Goal: Transaction & Acquisition: Purchase product/service

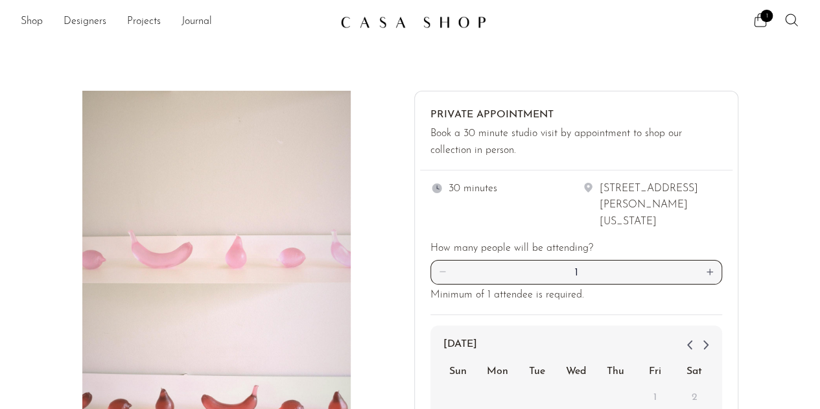
click at [751, 21] on div "1" at bounding box center [645, 21] width 309 height 19
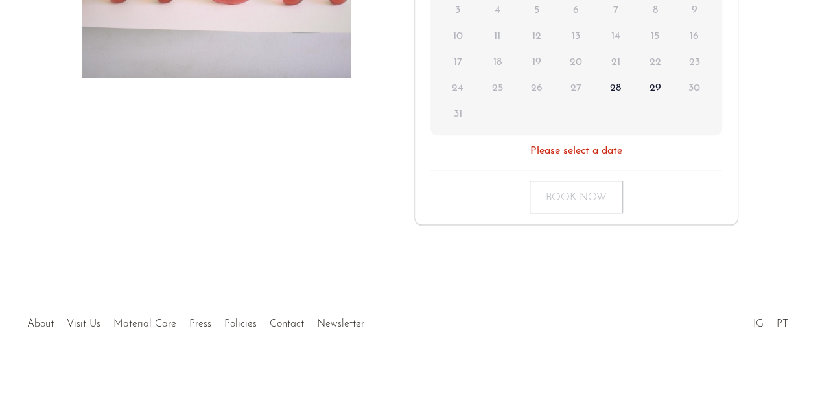
click at [340, 322] on div at bounding box center [410, 310] width 246 height 45
click at [343, 326] on div at bounding box center [410, 310] width 246 height 45
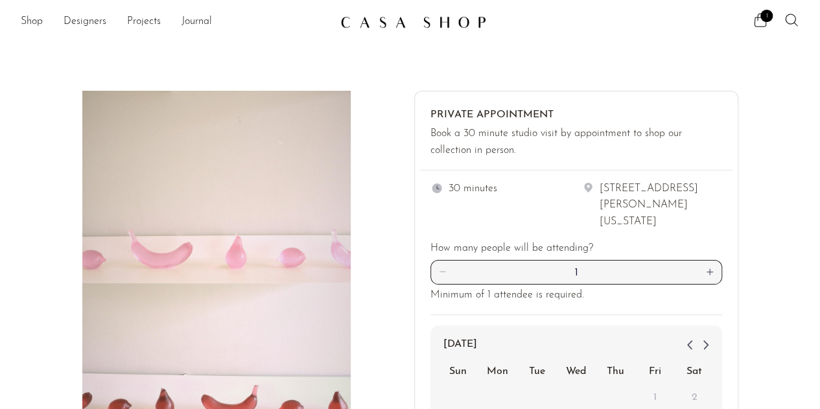
click at [380, 13] on link at bounding box center [410, 21] width 140 height 23
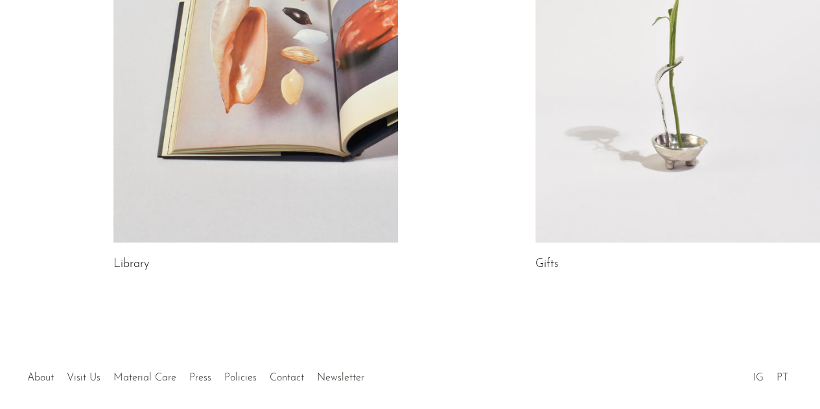
scroll to position [881, 0]
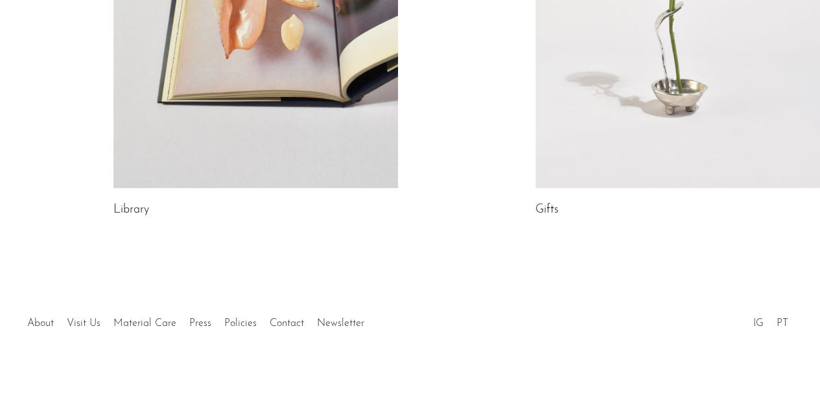
click at [347, 323] on div at bounding box center [410, 309] width 246 height 45
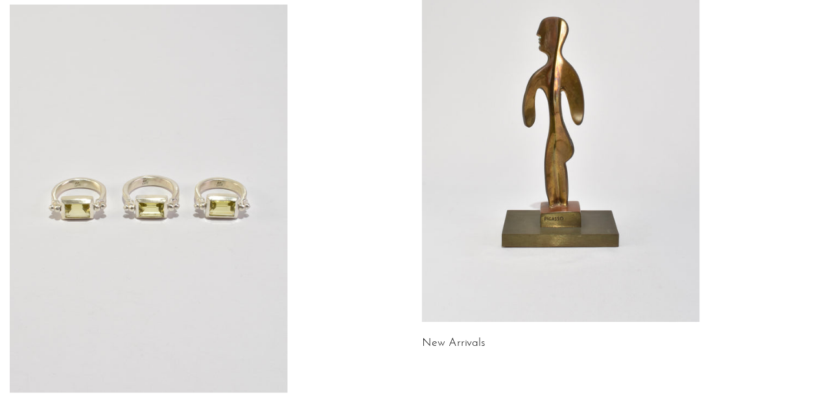
scroll to position [0, 0]
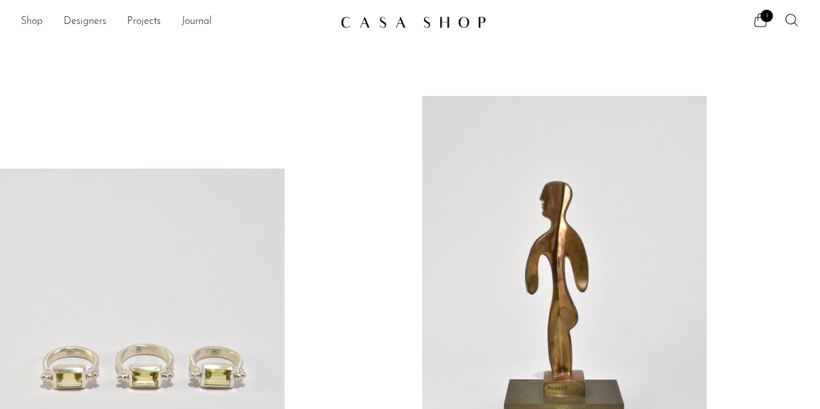
click at [34, 25] on link "Shop" at bounding box center [32, 22] width 22 height 17
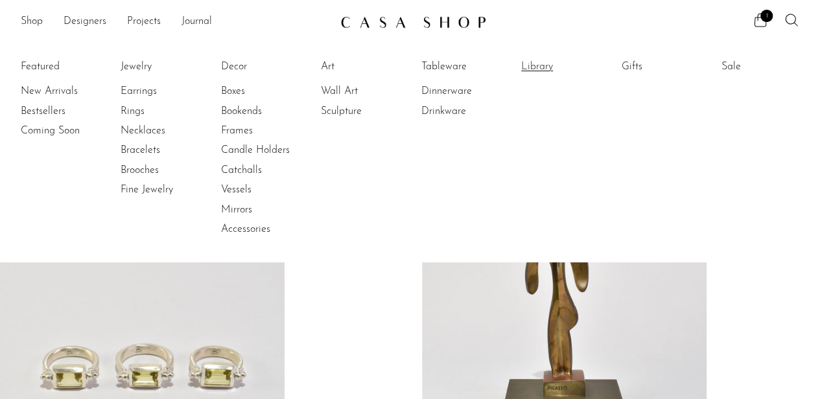
click at [551, 65] on link "Library" at bounding box center [569, 67] width 97 height 14
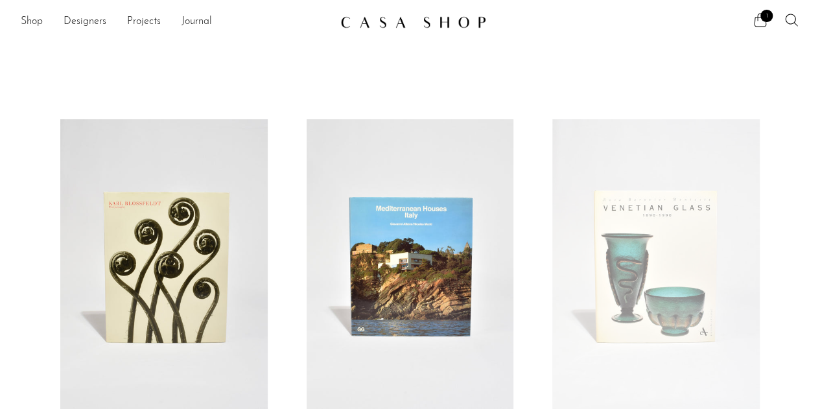
click at [767, 23] on ul "1" at bounding box center [775, 21] width 47 height 19
click at [763, 16] on span "1" at bounding box center [766, 16] width 12 height 12
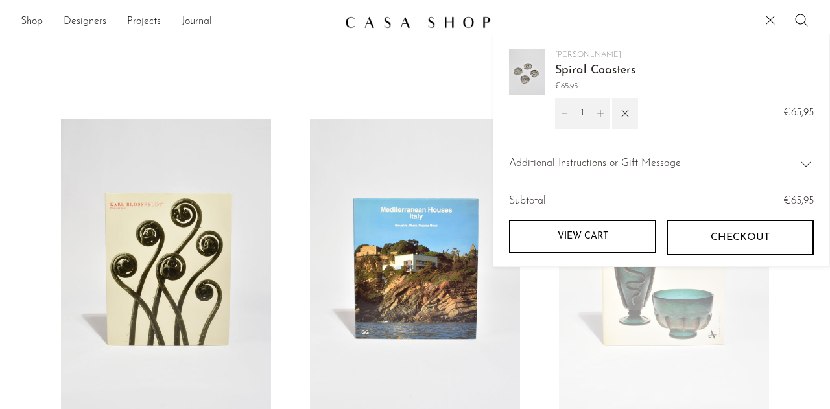
click at [593, 230] on link "View cart" at bounding box center [582, 237] width 147 height 34
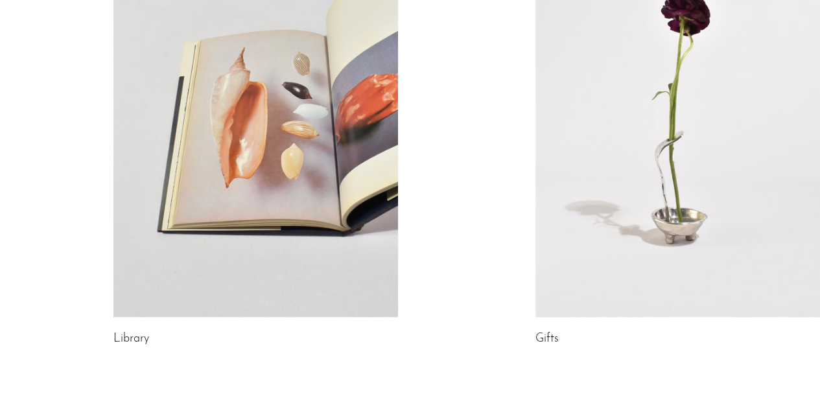
scroll to position [881, 0]
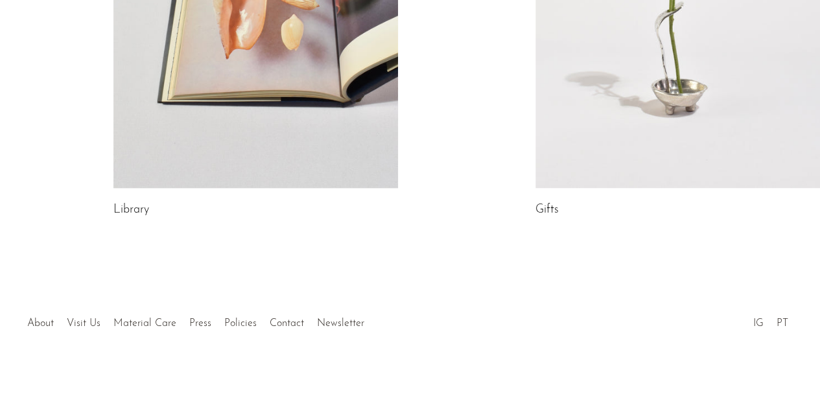
click at [338, 326] on div at bounding box center [410, 309] width 246 height 45
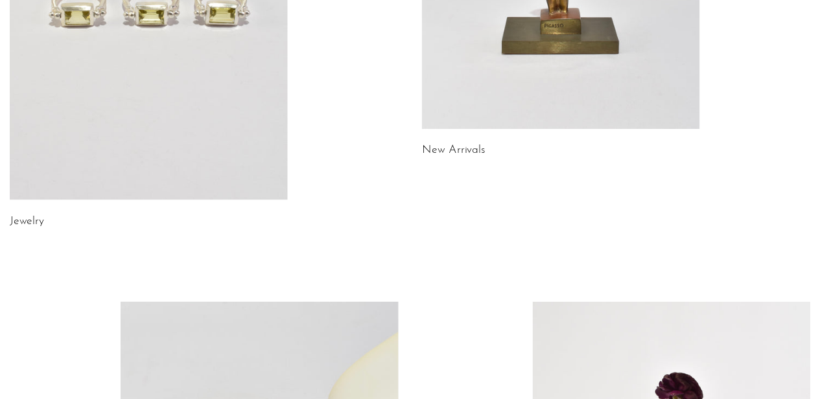
scroll to position [0, 0]
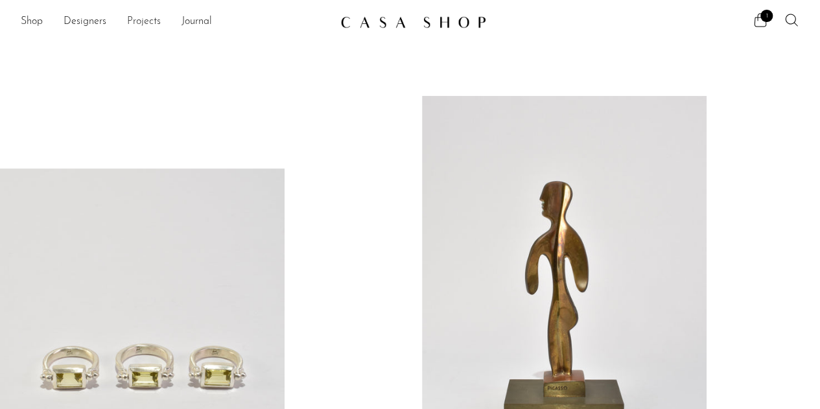
click at [143, 19] on link "Projects" at bounding box center [144, 22] width 34 height 17
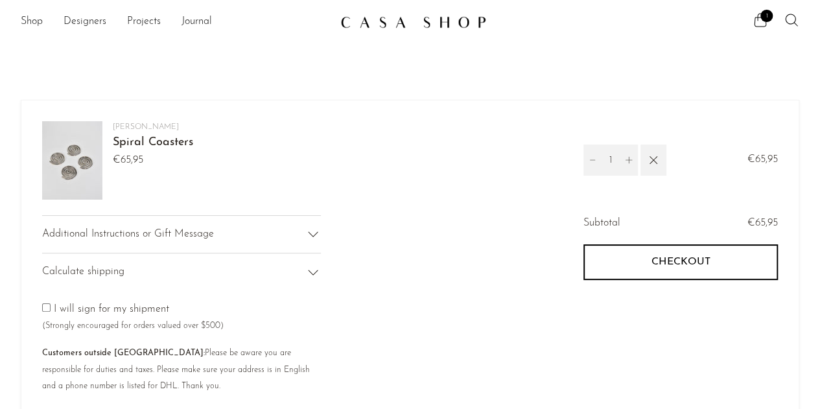
click at [311, 237] on icon at bounding box center [313, 234] width 16 height 16
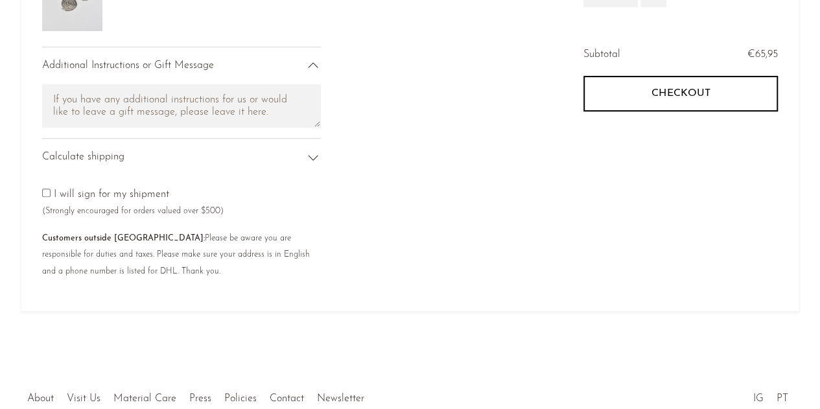
scroll to position [177, 0]
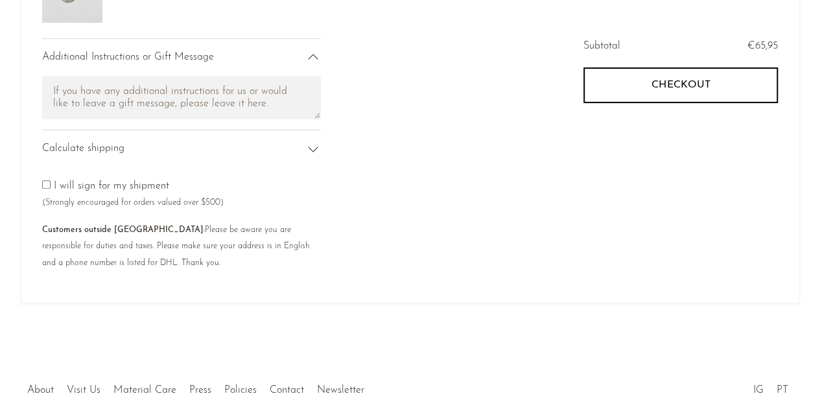
click at [315, 148] on icon at bounding box center [313, 148] width 10 height 5
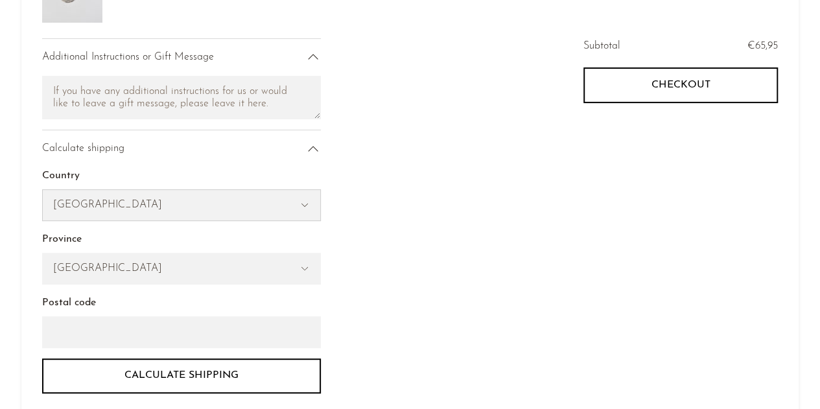
click at [293, 200] on select "United States Canada Switzerland Japan --- Albania Algeria Andorra Angola Angui…" at bounding box center [181, 205] width 277 height 30
select select "France"
click at [43, 190] on select "United States Canada Switzerland Japan --- Albania Algeria Andorra Angola Angui…" at bounding box center [181, 205] width 277 height 30
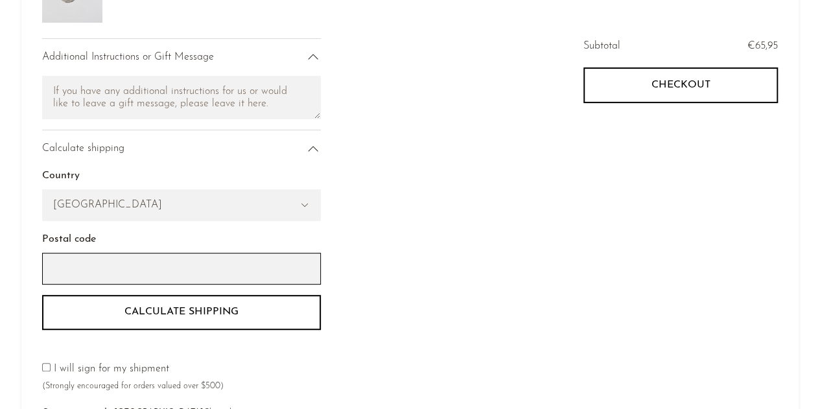
click at [200, 257] on input "Postal code" at bounding box center [181, 268] width 279 height 31
type input "75019"
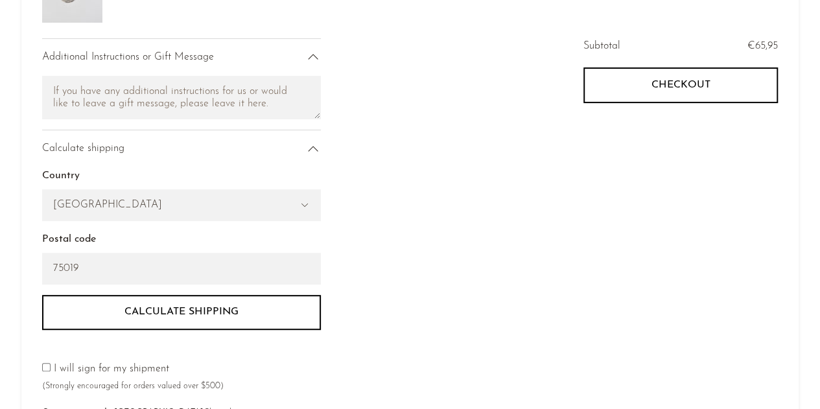
click at [193, 315] on button "Calculate shipping" at bounding box center [181, 312] width 279 height 35
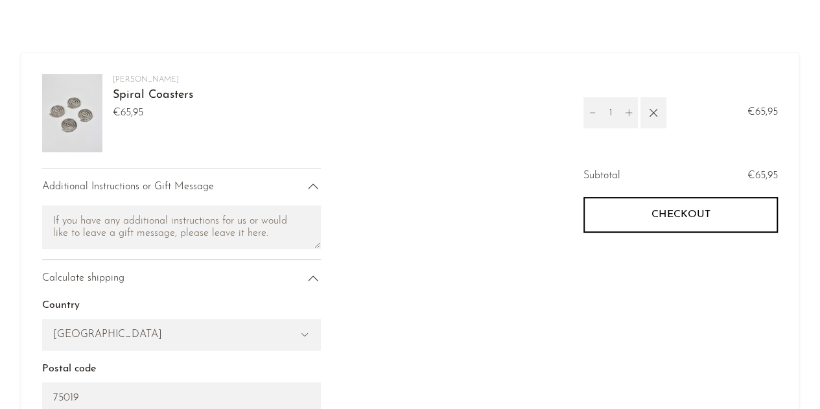
scroll to position [17, 0]
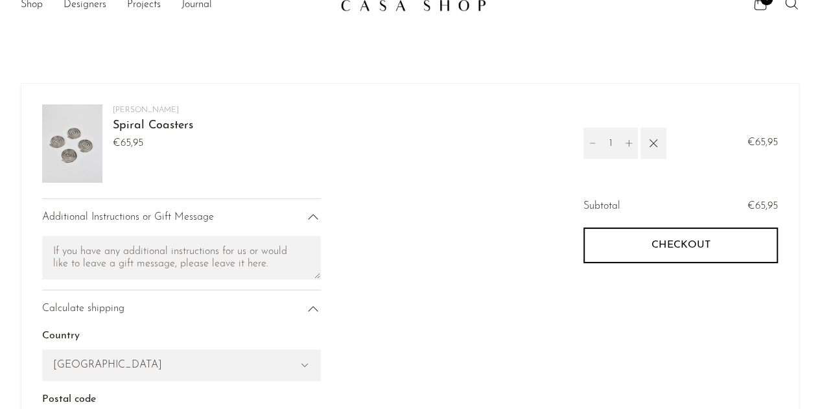
click at [158, 154] on div "Sophie Lou Jacobsen Spiral Coasters €65,95" at bounding box center [153, 143] width 80 height 78
click at [685, 251] on button "Checkout" at bounding box center [680, 244] width 194 height 35
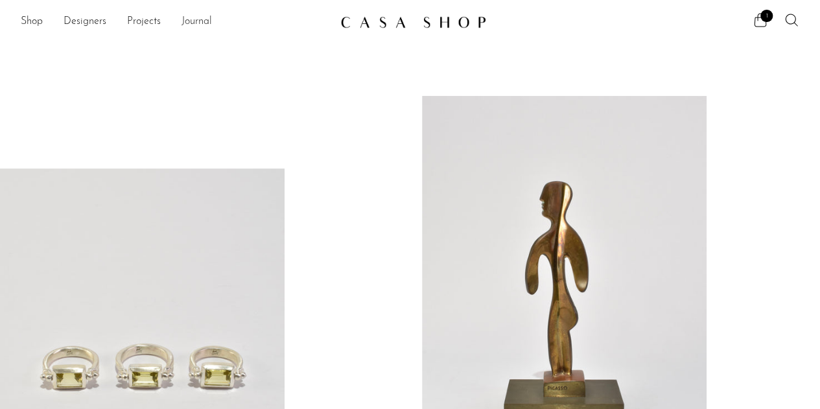
click at [193, 26] on link "Journal" at bounding box center [196, 22] width 30 height 17
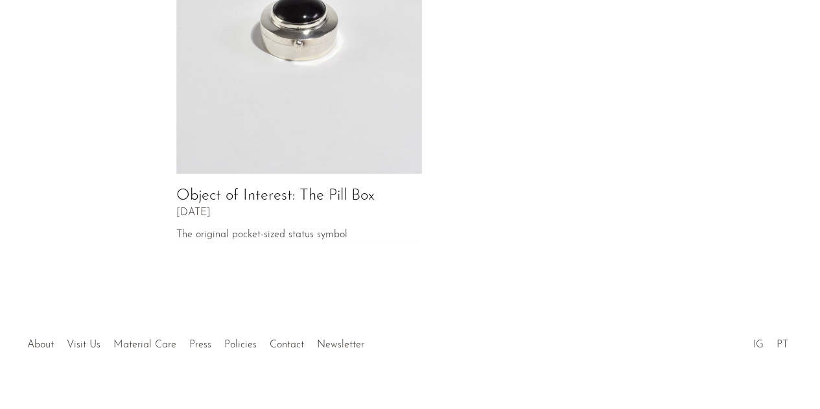
scroll to position [782, 0]
click at [342, 319] on div at bounding box center [410, 328] width 246 height 45
click at [337, 322] on div at bounding box center [410, 328] width 246 height 45
click at [283, 337] on link "Contact" at bounding box center [287, 342] width 34 height 10
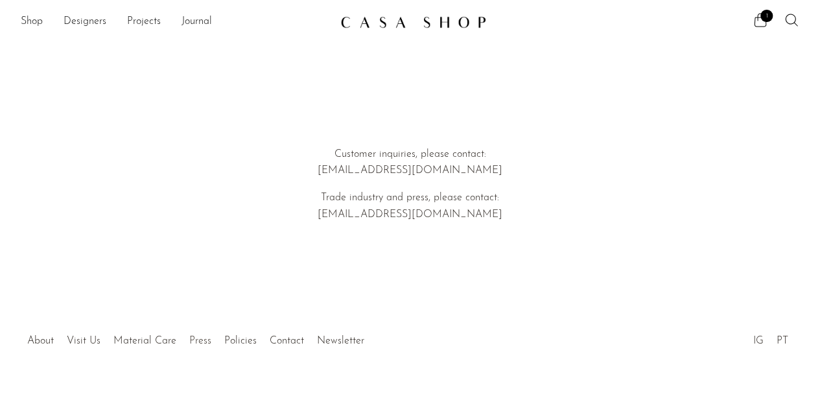
click at [200, 343] on link "Press" at bounding box center [200, 341] width 22 height 10
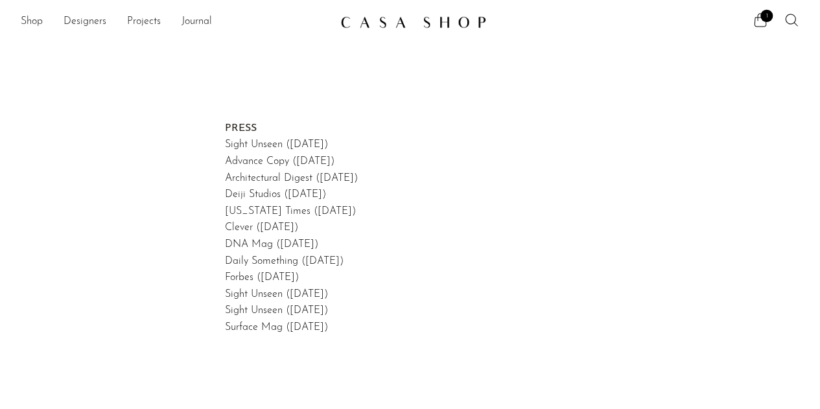
scroll to position [131, 0]
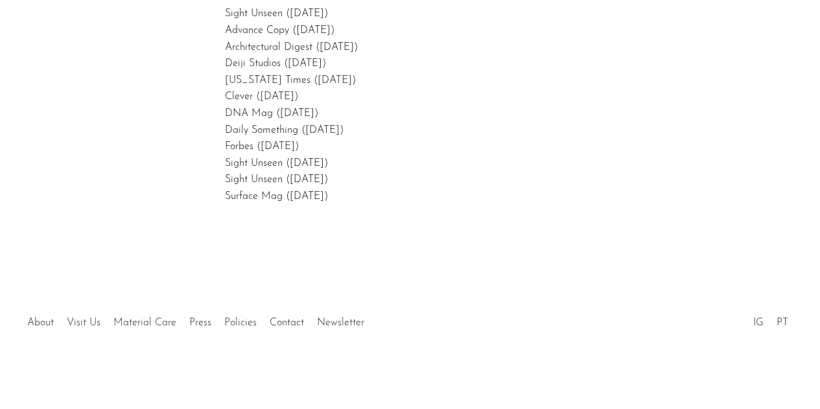
drag, startPoint x: 162, startPoint y: 255, endPoint x: 78, endPoint y: 205, distance: 97.6
click at [78, 205] on article "PRESS Sight Unseen (February, 2025) Advance Copy (March, 2024) Architectural Di…" at bounding box center [410, 92] width 820 height 379
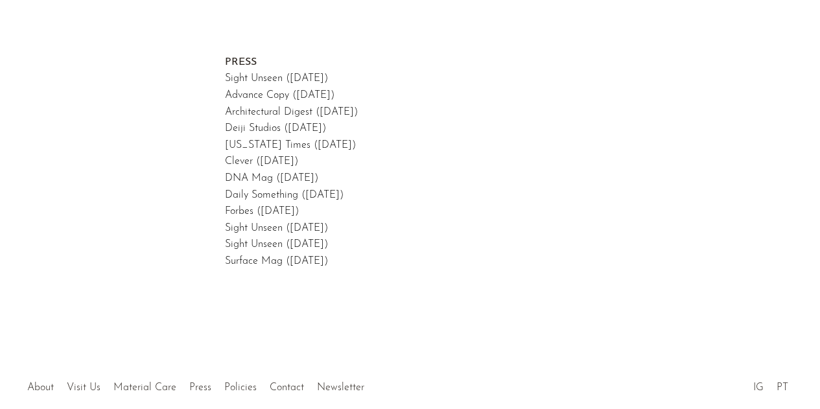
scroll to position [65, 0]
click at [279, 114] on link "Architectural Digest (September, 2023)" at bounding box center [291, 113] width 133 height 10
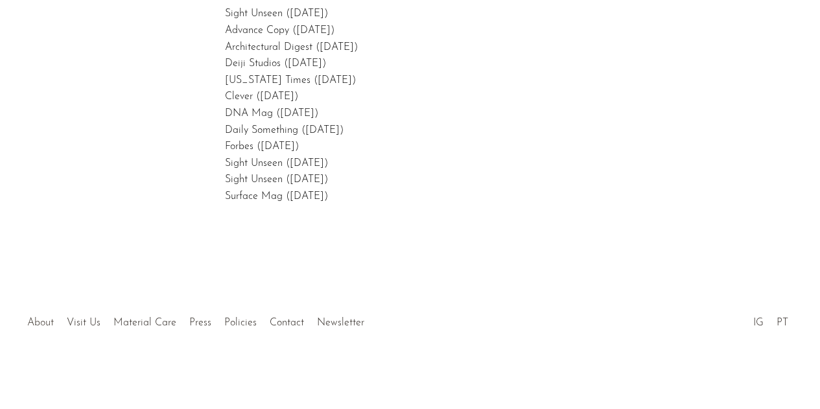
click at [30, 321] on link "About" at bounding box center [40, 323] width 27 height 10
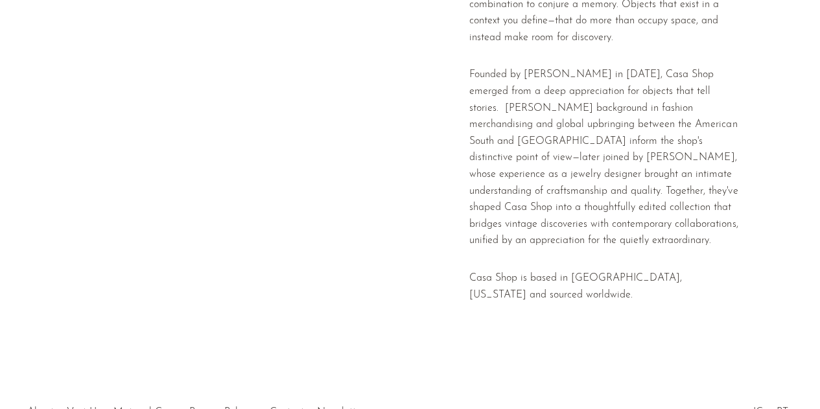
scroll to position [448, 0]
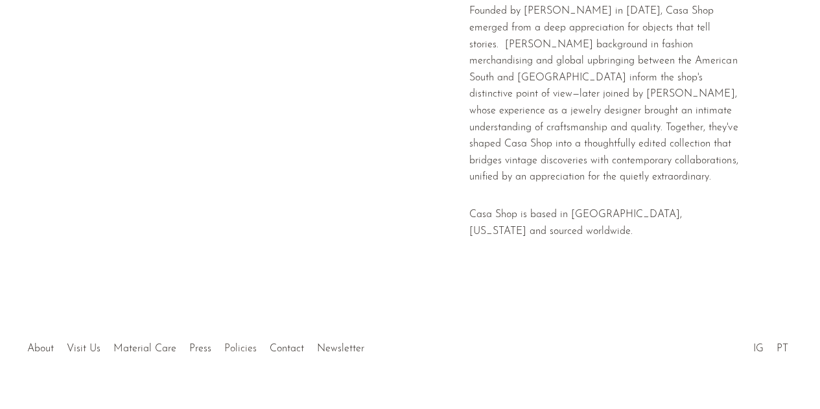
click at [236, 343] on link "Policies" at bounding box center [240, 348] width 32 height 10
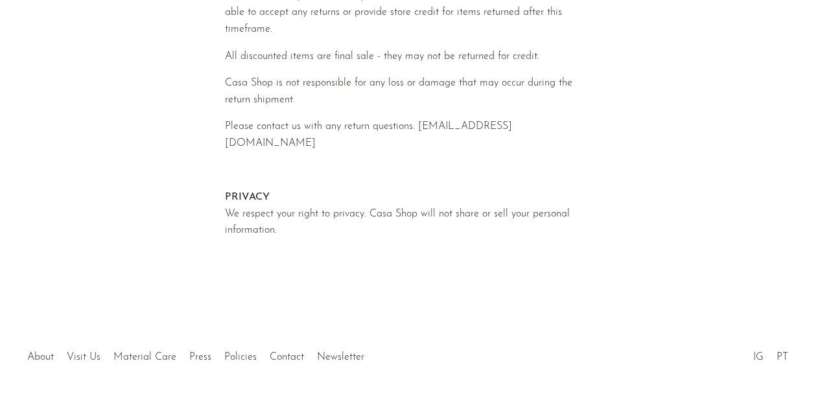
scroll to position [743, 0]
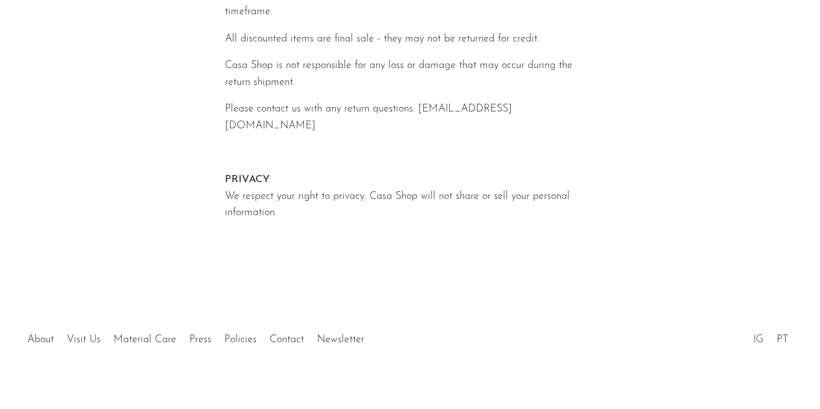
click at [756, 334] on link "IG" at bounding box center [757, 339] width 10 height 10
click at [785, 334] on link "PT" at bounding box center [782, 339] width 12 height 10
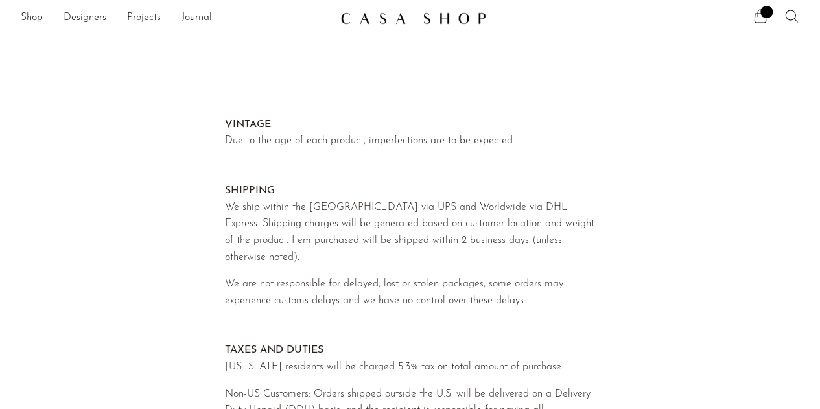
scroll to position [0, 0]
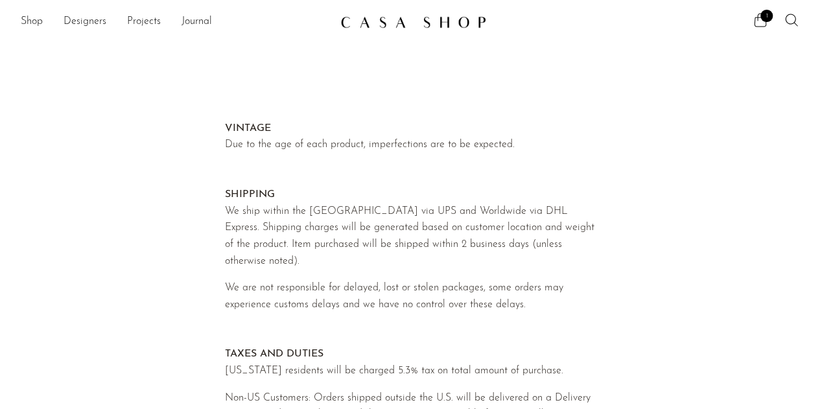
click at [395, 21] on img at bounding box center [413, 22] width 146 height 13
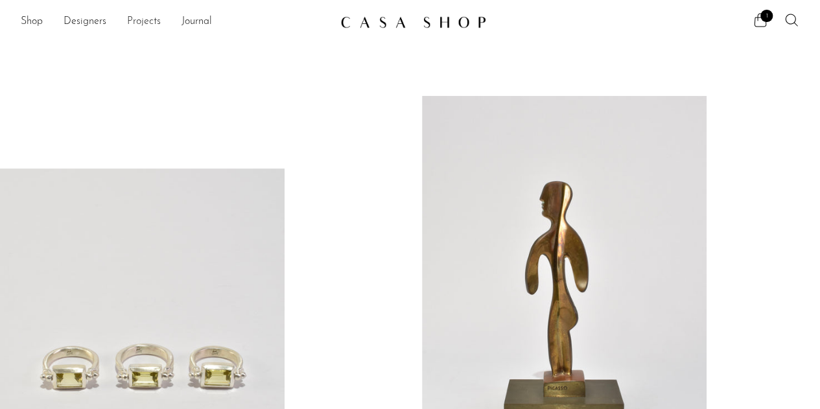
click at [158, 25] on link "Projects" at bounding box center [144, 22] width 34 height 17
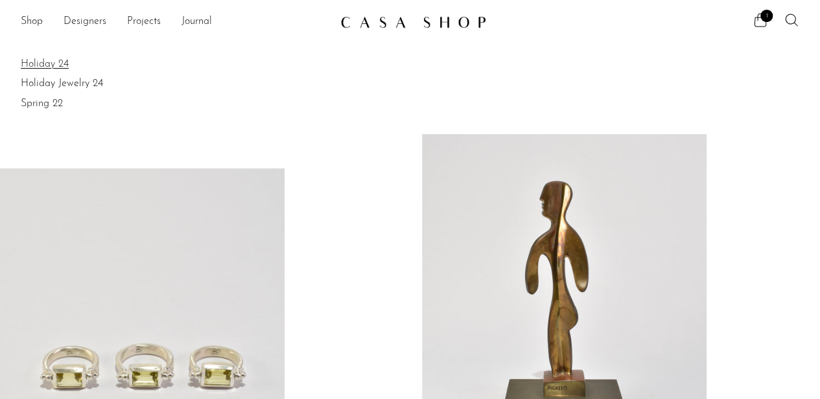
click at [62, 64] on link "Holiday 24" at bounding box center [410, 64] width 778 height 14
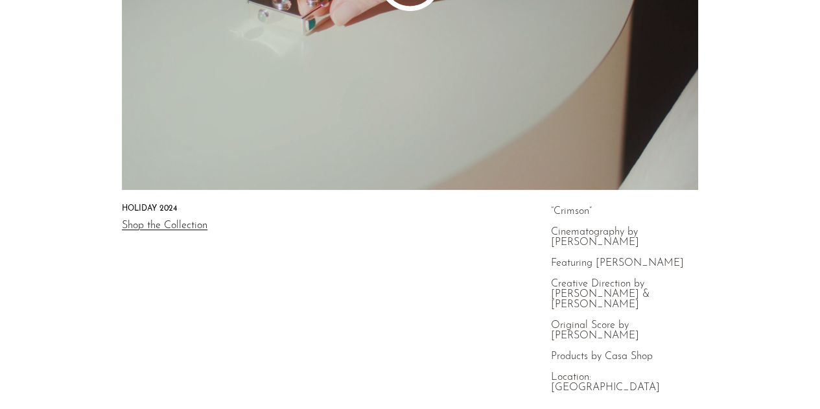
scroll to position [478, 0]
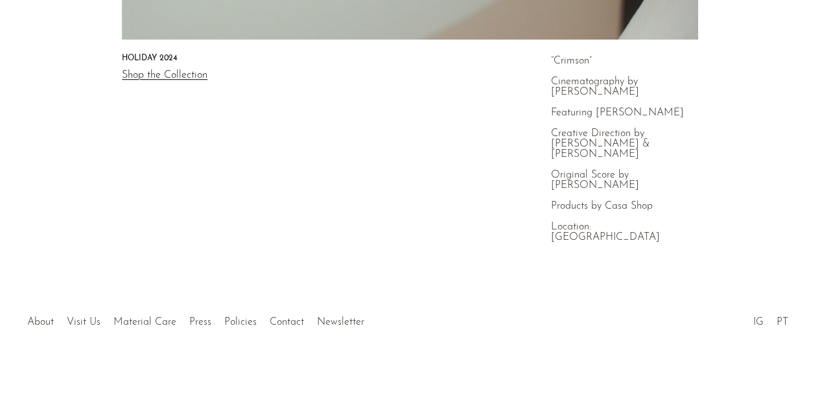
click at [331, 323] on div at bounding box center [410, 308] width 246 height 45
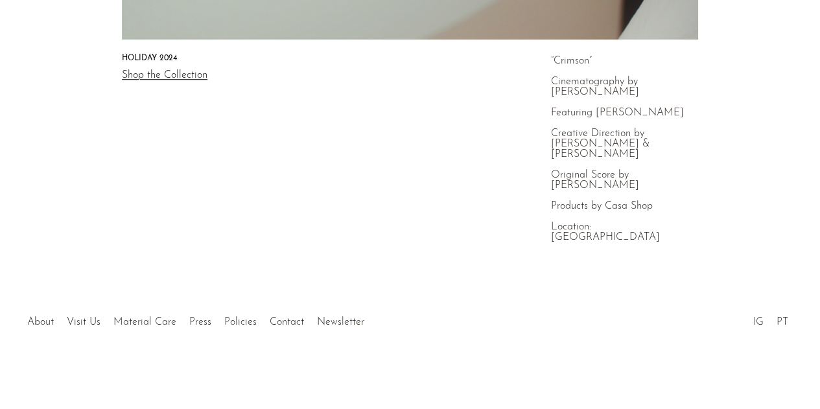
click at [331, 323] on div at bounding box center [410, 308] width 246 height 45
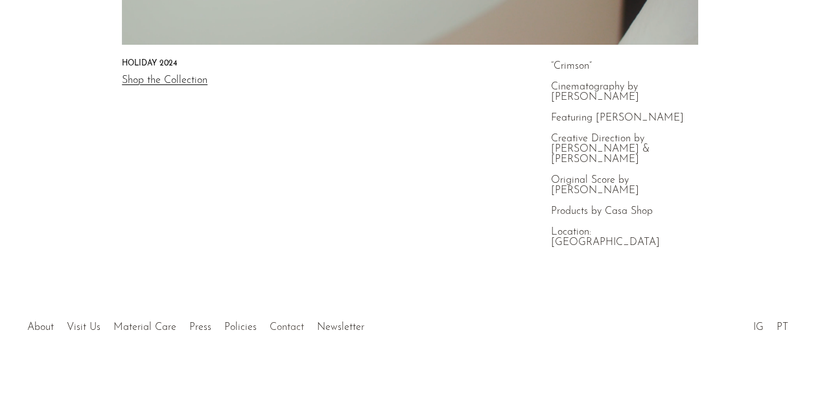
click at [281, 326] on link "Contact" at bounding box center [287, 327] width 34 height 10
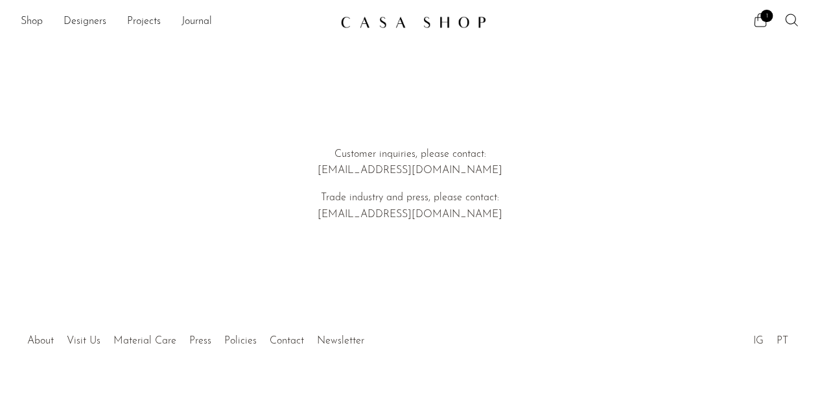
click at [455, 32] on link at bounding box center [410, 21] width 140 height 23
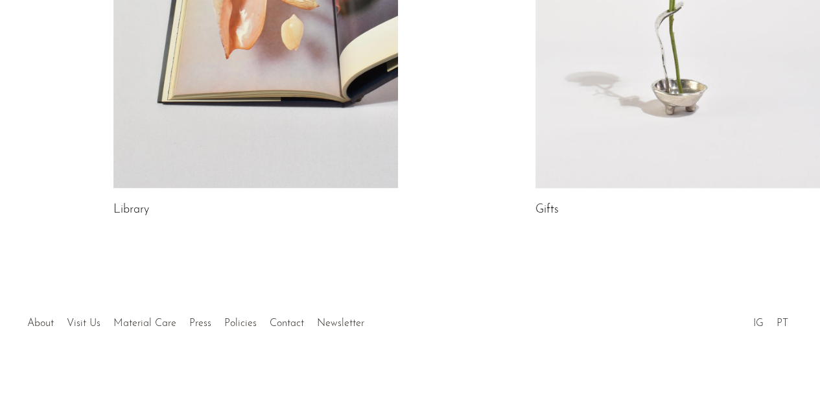
scroll to position [754, 0]
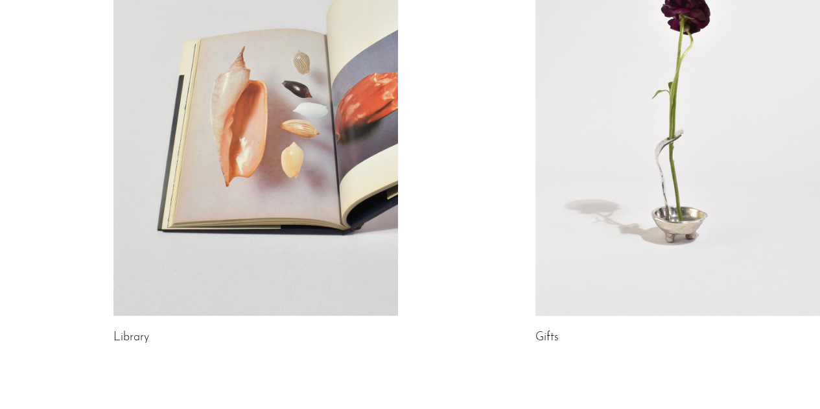
click at [691, 106] on link at bounding box center [677, 116] width 285 height 399
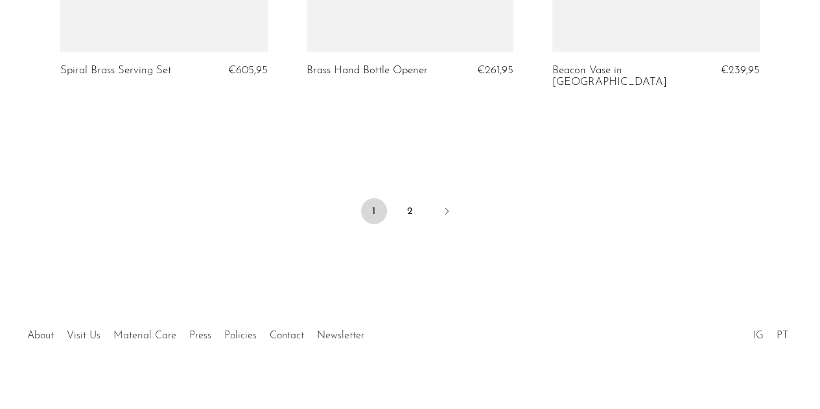
scroll to position [4249, 0]
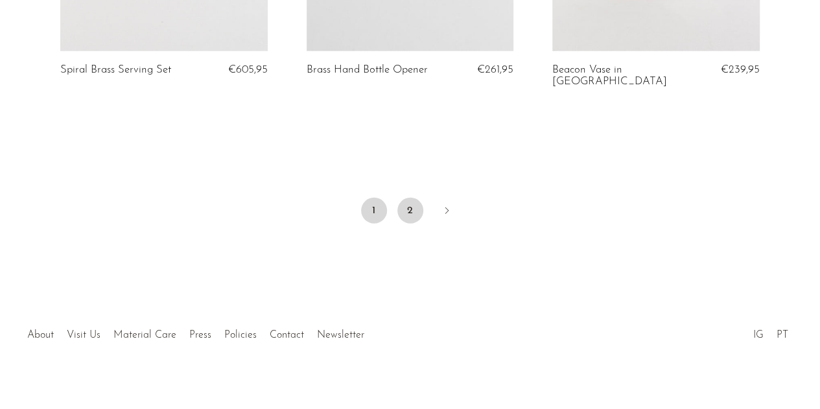
click at [416, 204] on link "2" at bounding box center [410, 211] width 26 height 26
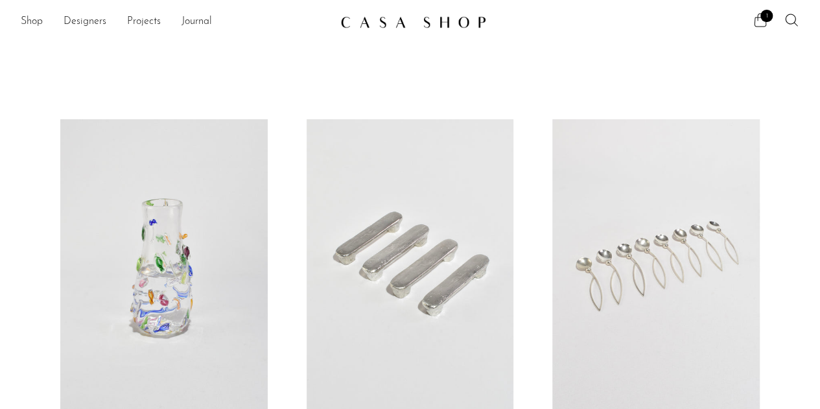
click at [762, 25] on icon at bounding box center [760, 20] width 16 height 16
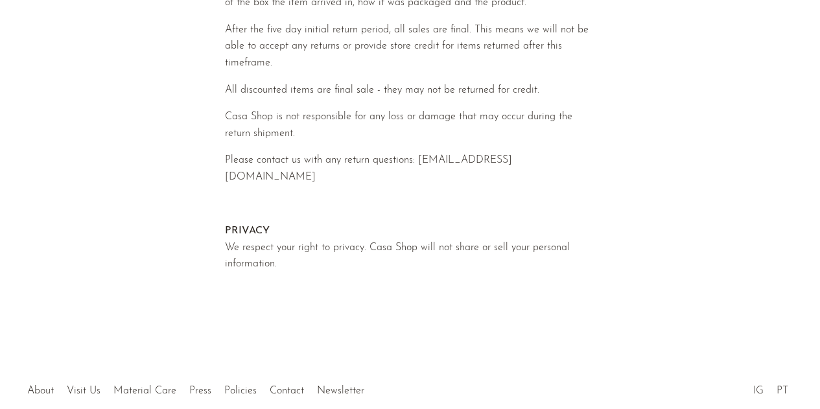
scroll to position [743, 0]
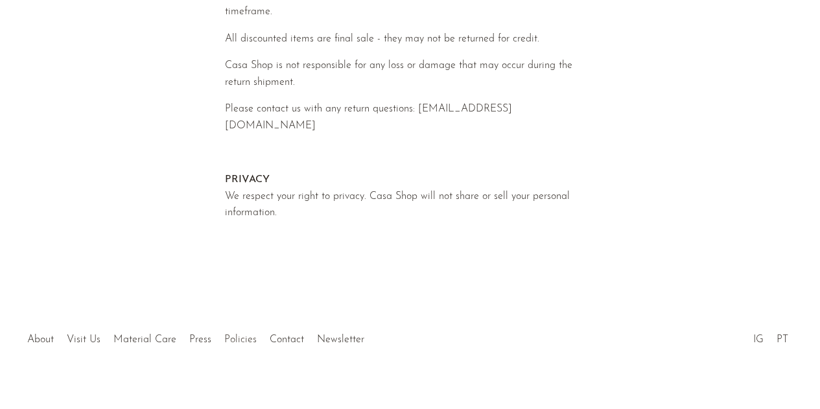
click at [232, 334] on link "Policies" at bounding box center [240, 339] width 32 height 10
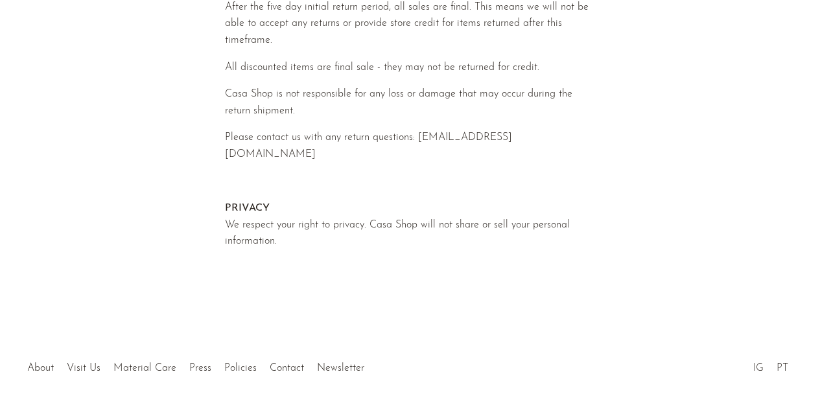
scroll to position [743, 0]
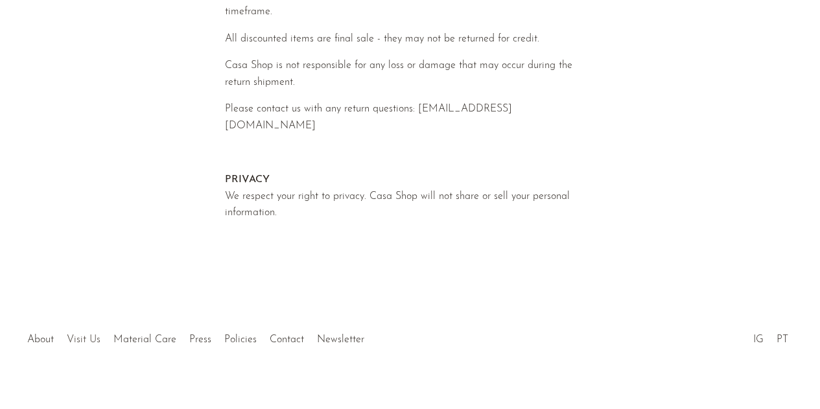
click at [75, 334] on link "Visit Us" at bounding box center [84, 339] width 34 height 10
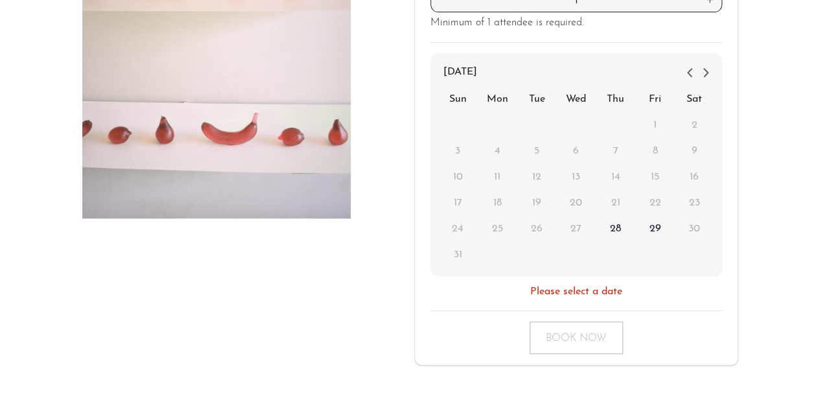
scroll to position [413, 0]
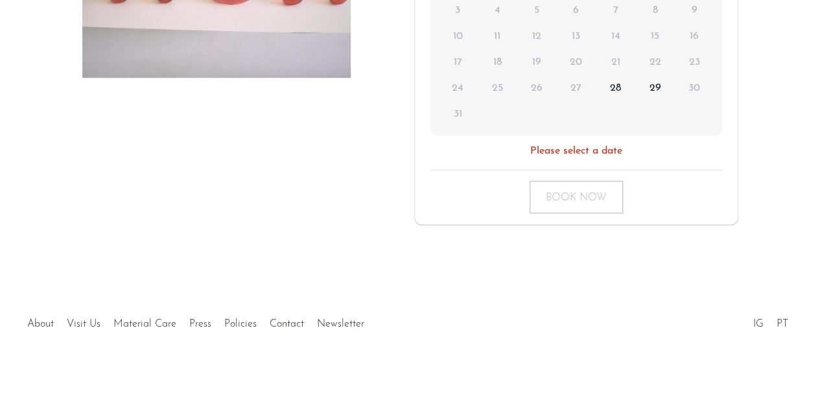
click at [51, 316] on li "About" at bounding box center [41, 324] width 40 height 17
click at [45, 325] on link "About" at bounding box center [40, 324] width 27 height 10
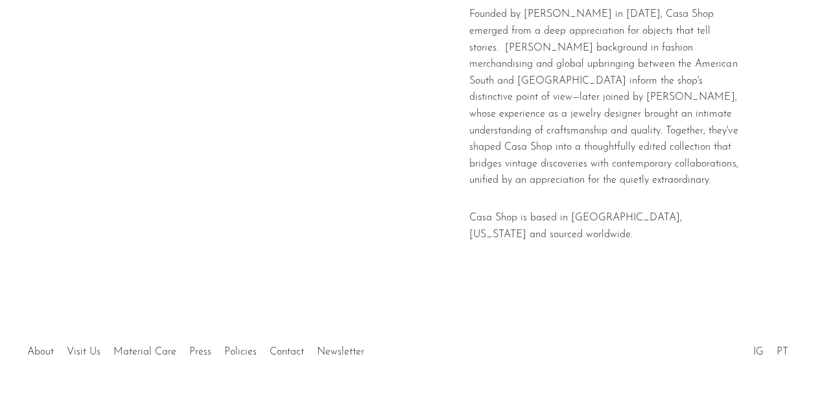
scroll to position [458, 0]
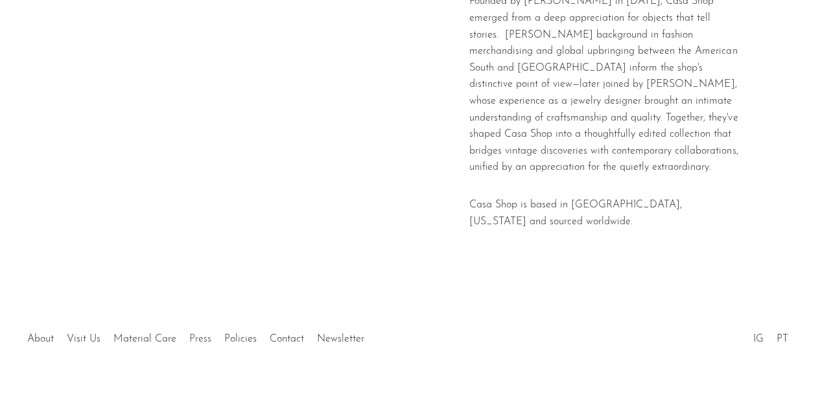
click at [207, 334] on link "Press" at bounding box center [200, 339] width 22 height 10
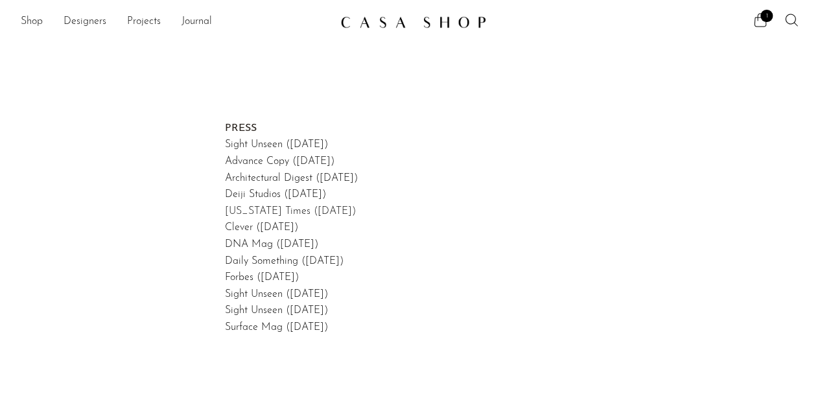
click at [258, 214] on link "New York Times (September, 2021)" at bounding box center [290, 211] width 131 height 10
click at [239, 193] on link "Deiji Studios (September, 2021)" at bounding box center [275, 194] width 101 height 10
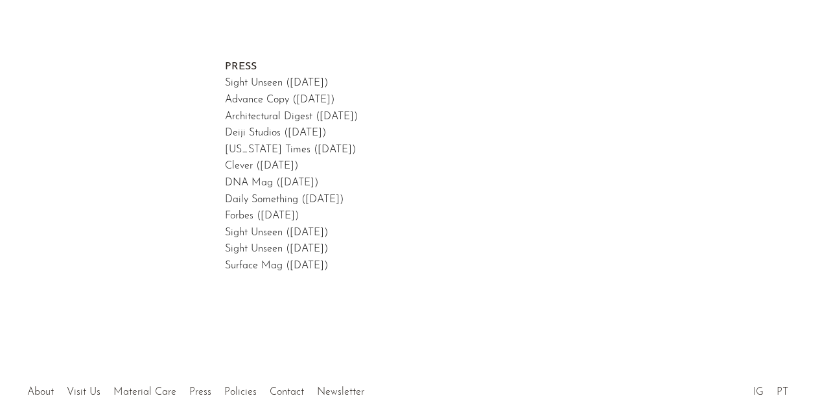
click at [237, 215] on link "Forbes (October, 2018)" at bounding box center [262, 216] width 74 height 10
click at [235, 85] on link "Sight Unseen (February, 2025)" at bounding box center [276, 83] width 103 height 10
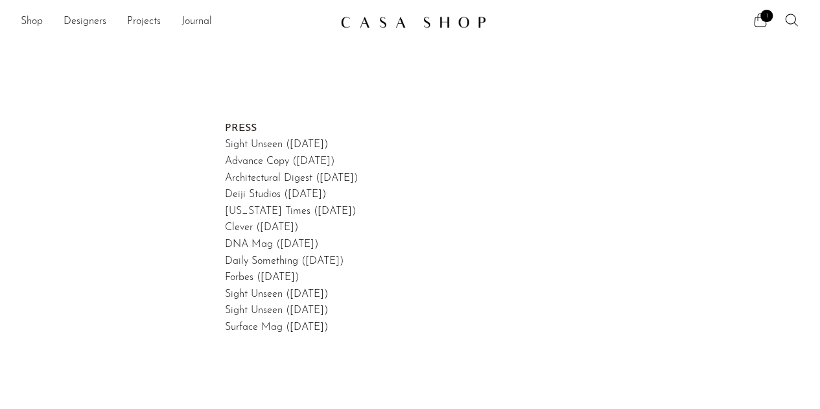
click at [401, 24] on img at bounding box center [413, 22] width 146 height 13
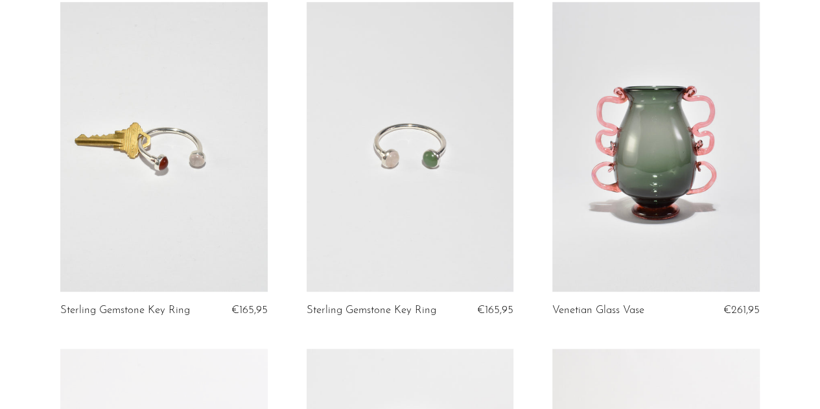
scroll to position [575, 0]
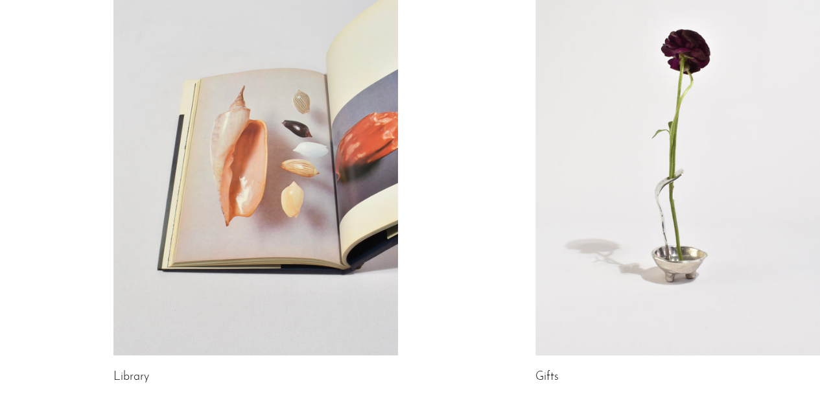
scroll to position [881, 0]
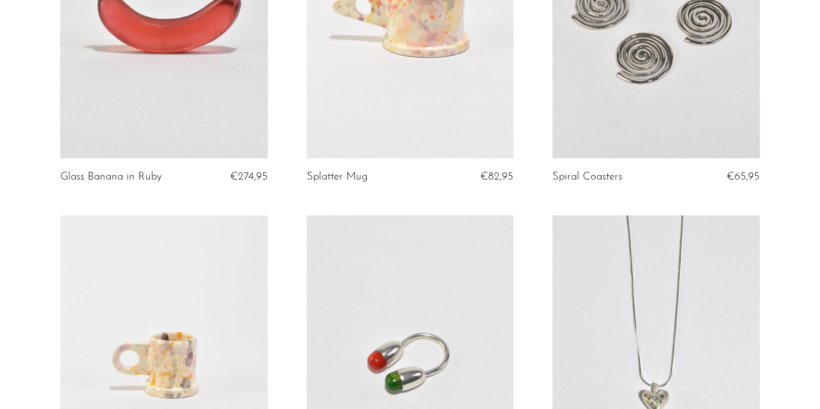
scroll to position [599, 0]
click at [651, 99] on link at bounding box center [655, 12] width 207 height 290
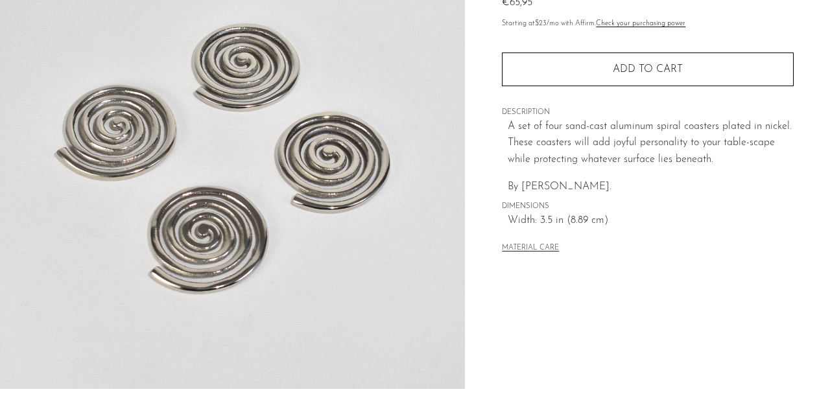
scroll to position [434, 0]
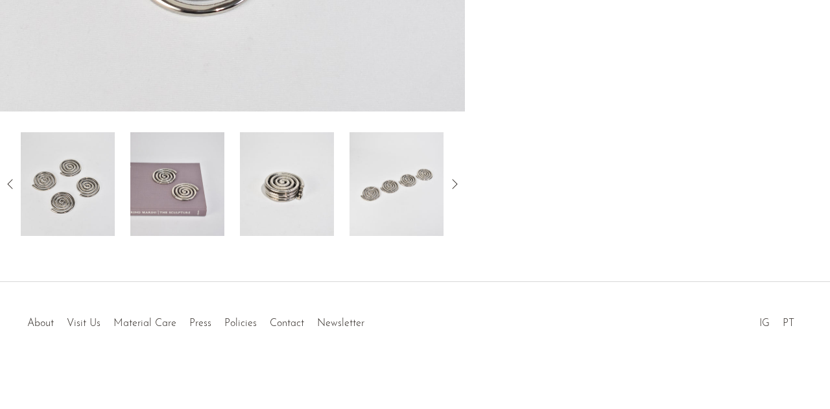
click at [196, 201] on img at bounding box center [177, 184] width 94 height 104
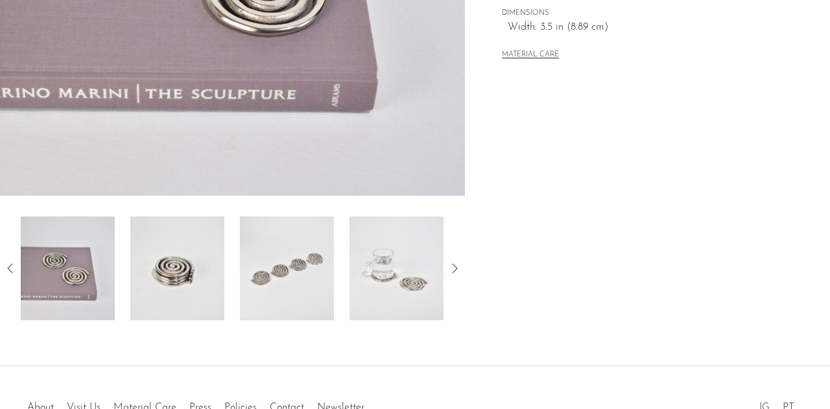
scroll to position [397, 0]
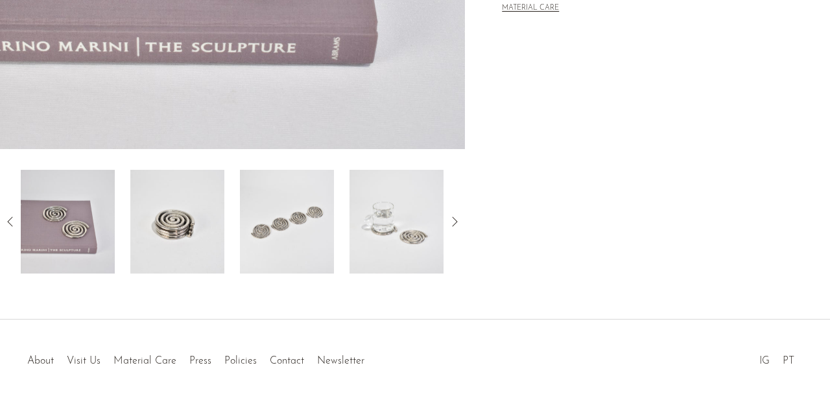
click at [456, 218] on icon at bounding box center [455, 222] width 16 height 16
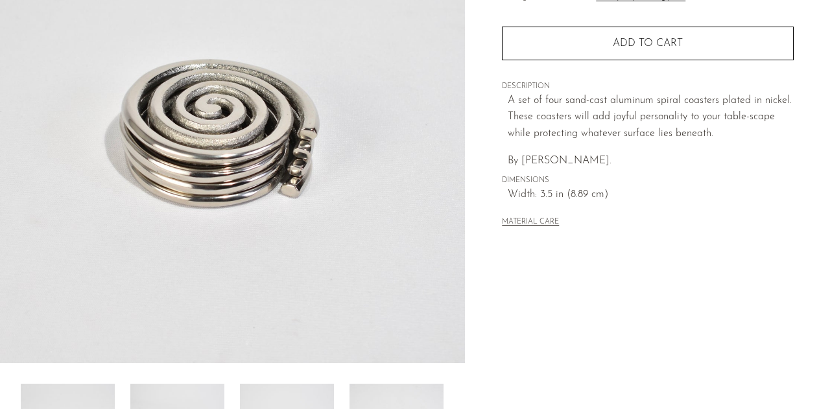
scroll to position [376, 0]
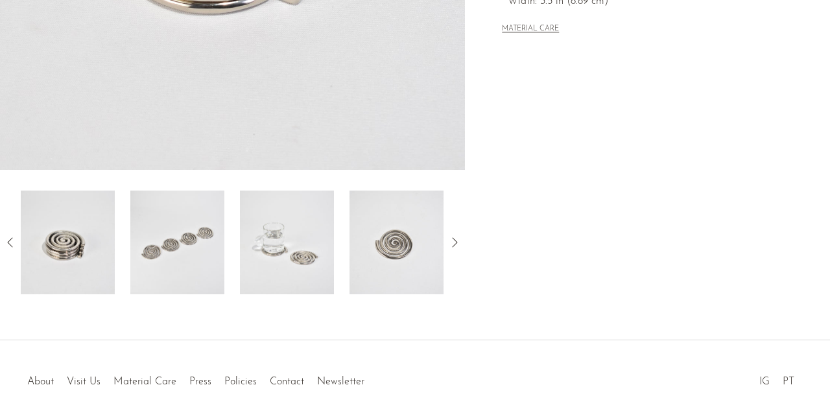
click at [458, 247] on icon at bounding box center [455, 243] width 16 height 16
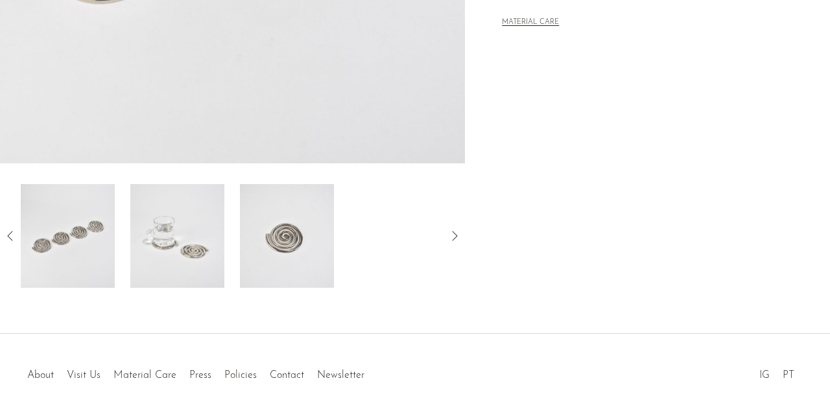
scroll to position [384, 0]
click at [447, 240] on icon at bounding box center [455, 235] width 16 height 16
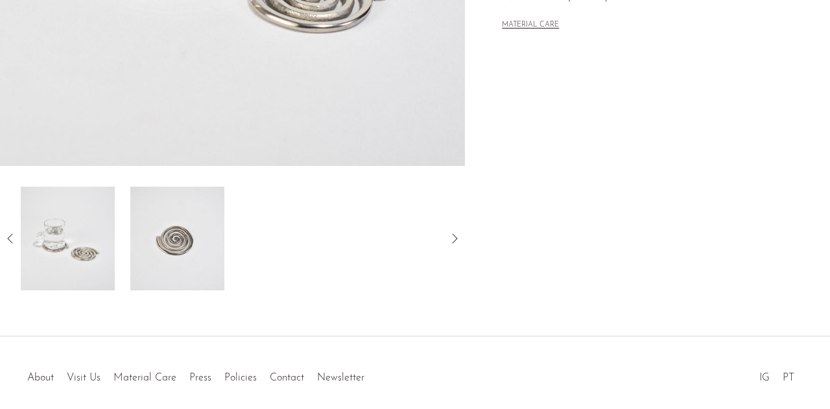
scroll to position [378, 0]
click at [447, 240] on icon at bounding box center [455, 240] width 16 height 16
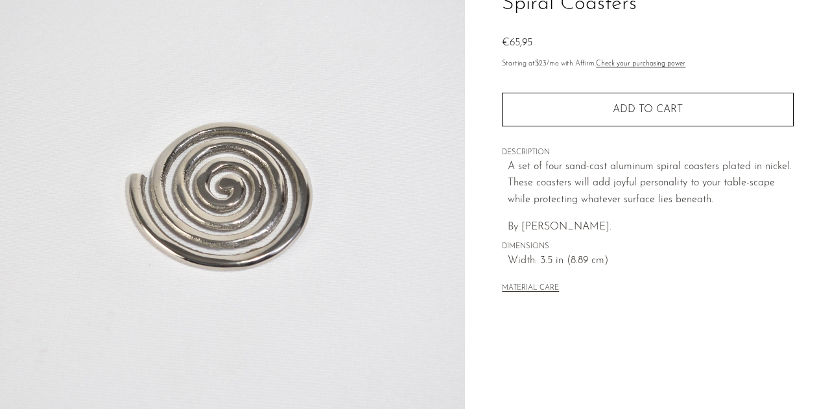
scroll to position [116, 0]
